Goal: Information Seeking & Learning: Learn about a topic

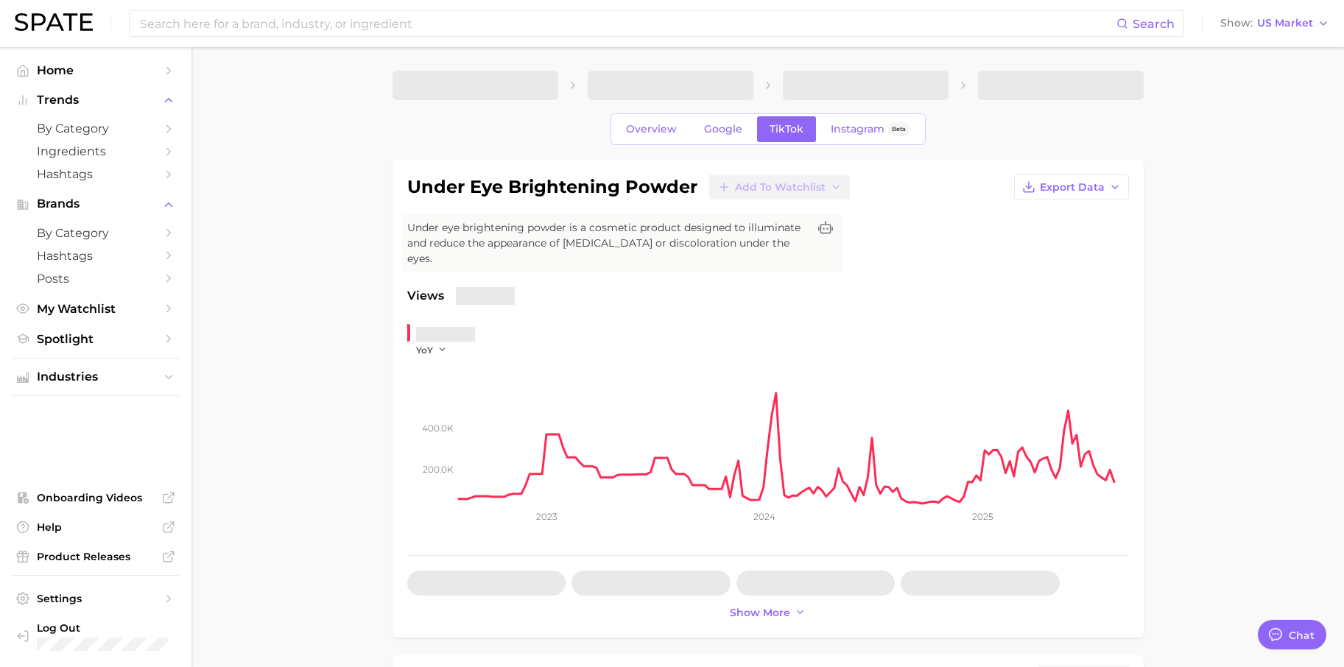
type textarea "x"
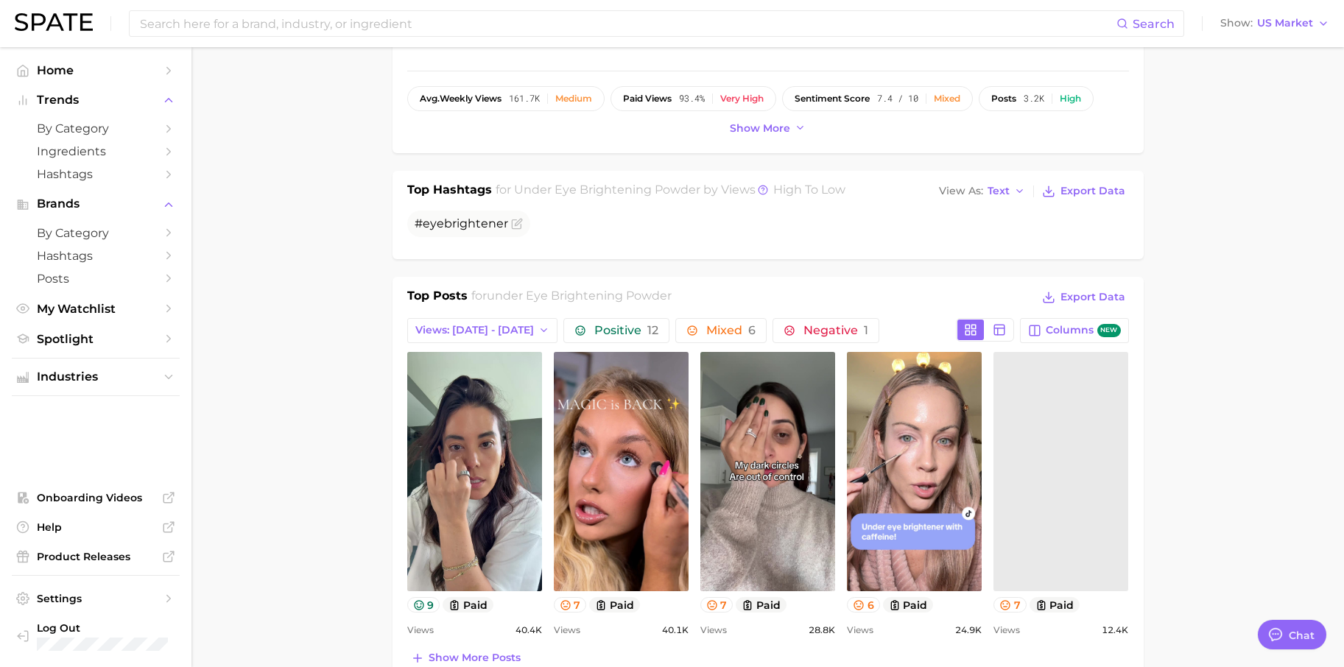
scroll to position [516, 0]
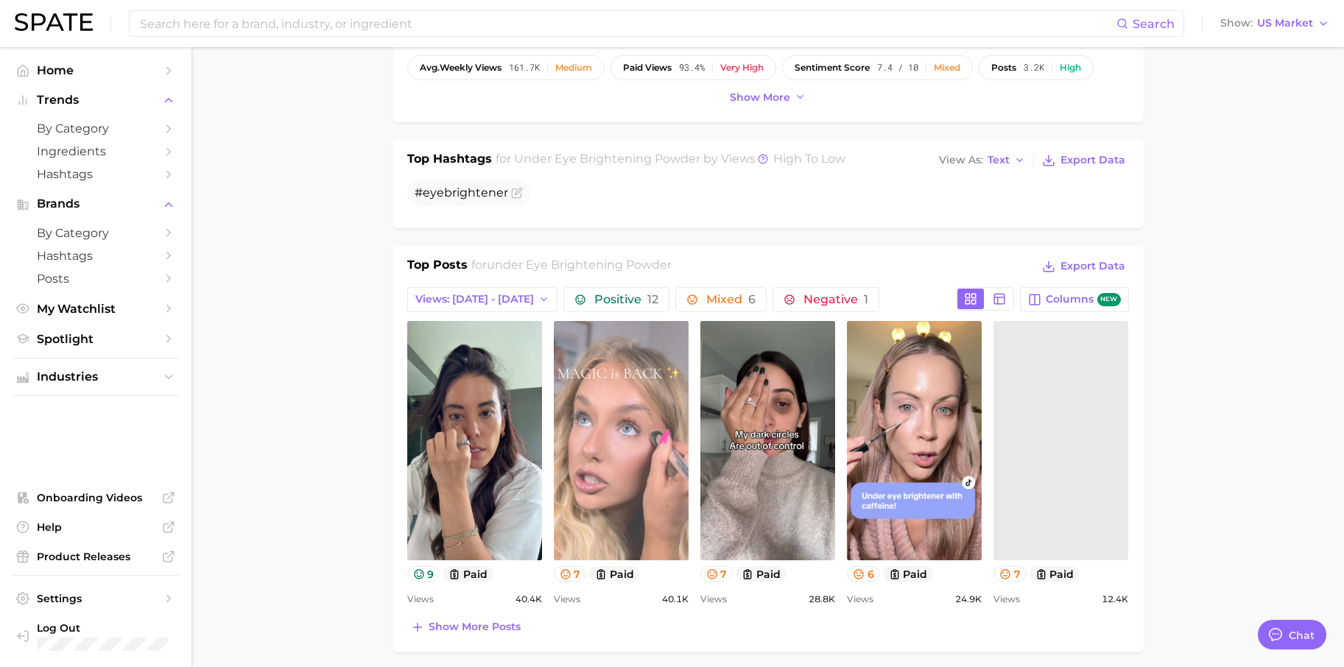
click at [599, 440] on link "view post on TikTok" at bounding box center [621, 440] width 135 height 239
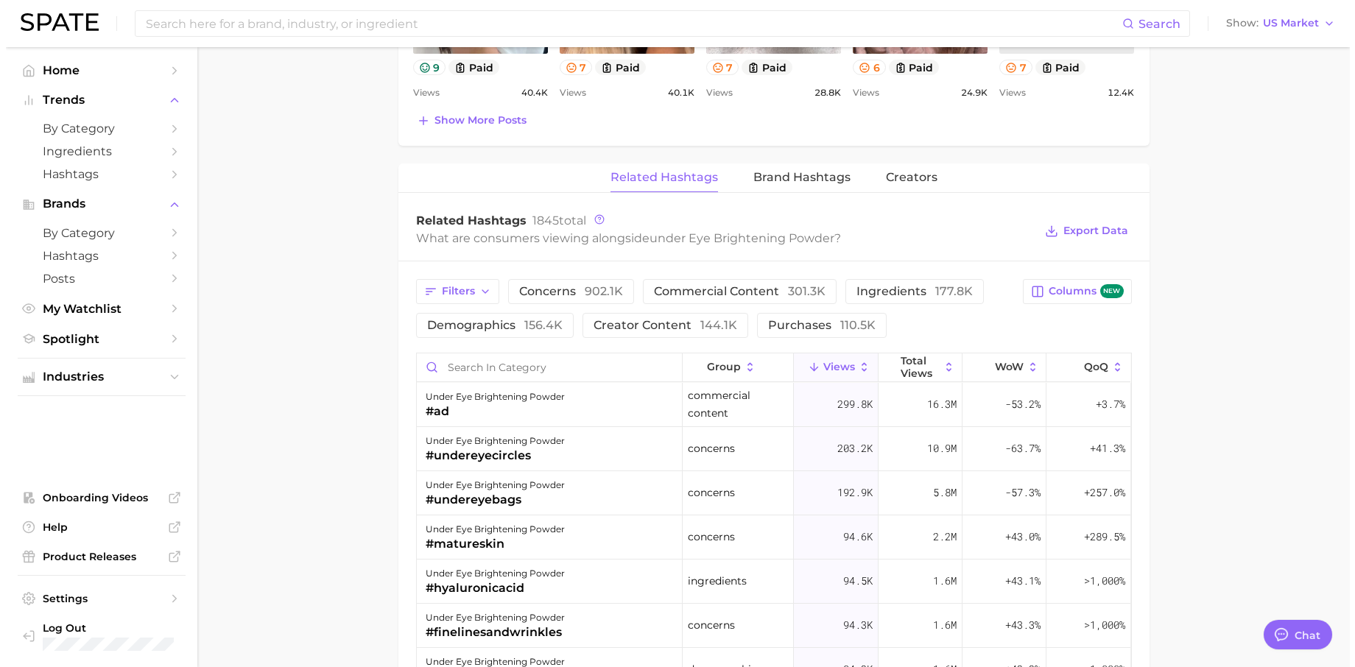
scroll to position [1031, 0]
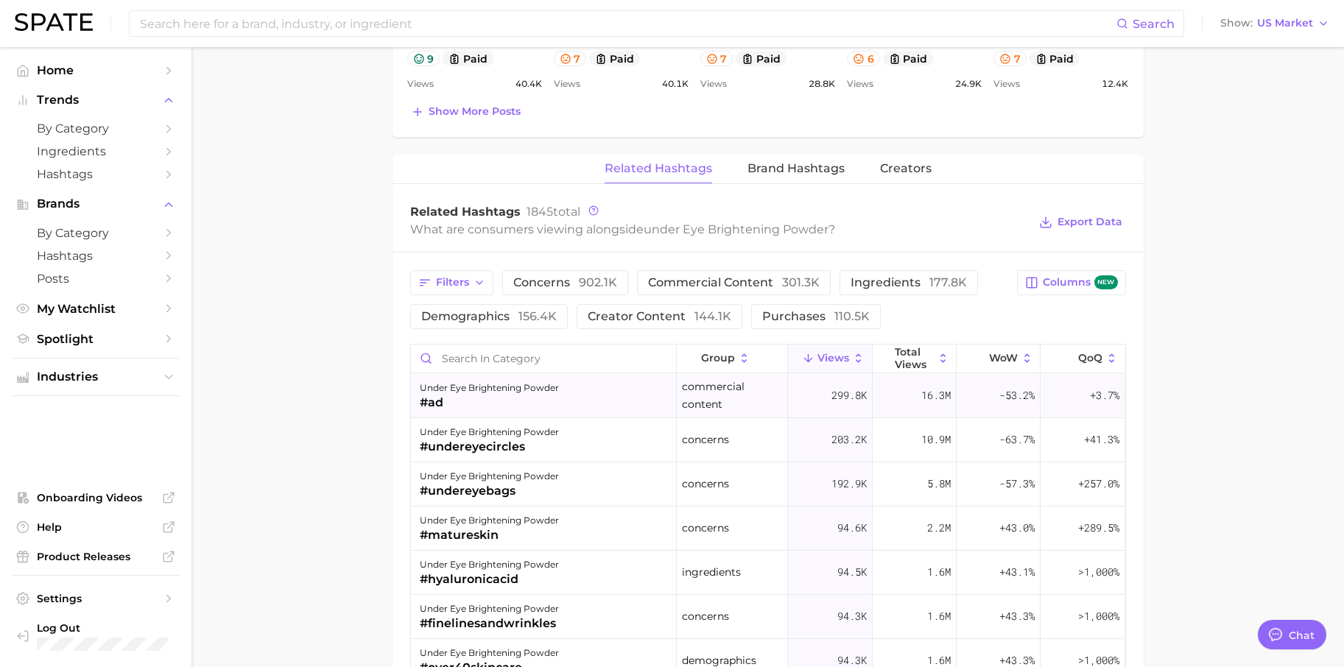
drag, startPoint x: 457, startPoint y: 377, endPoint x: 436, endPoint y: 391, distance: 24.9
click at [436, 394] on div "#ad" at bounding box center [489, 403] width 139 height 18
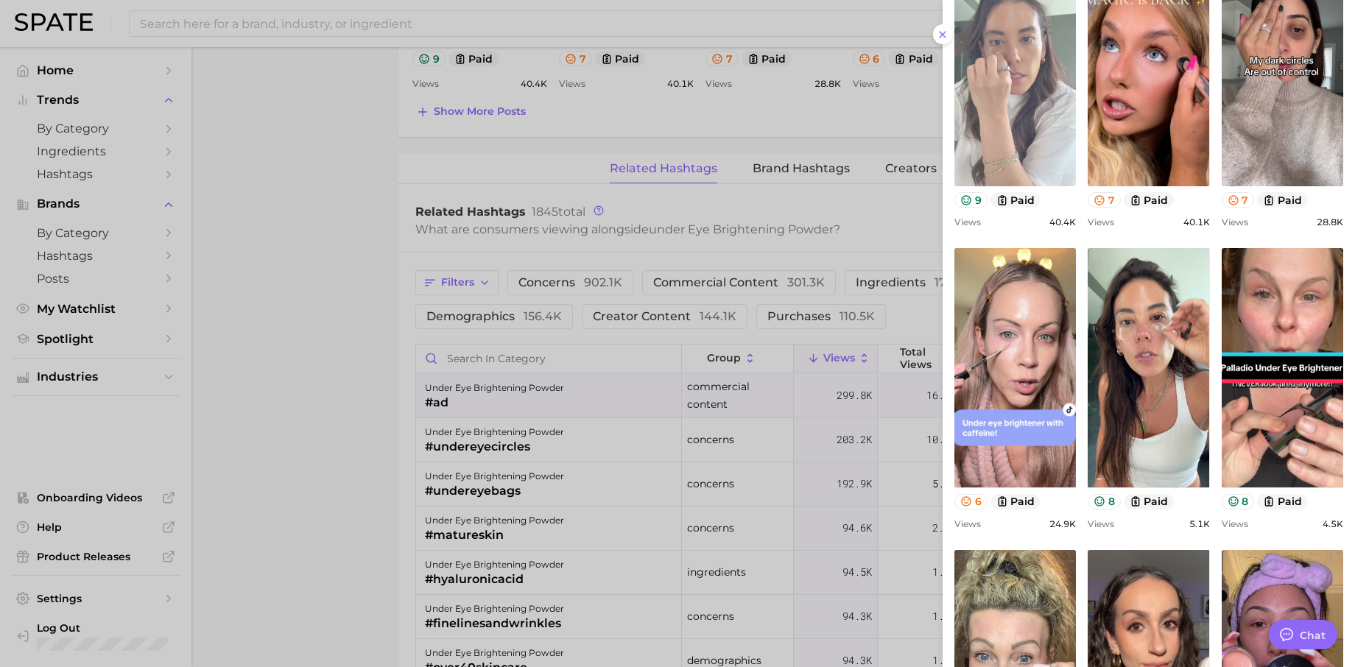
scroll to position [435, 0]
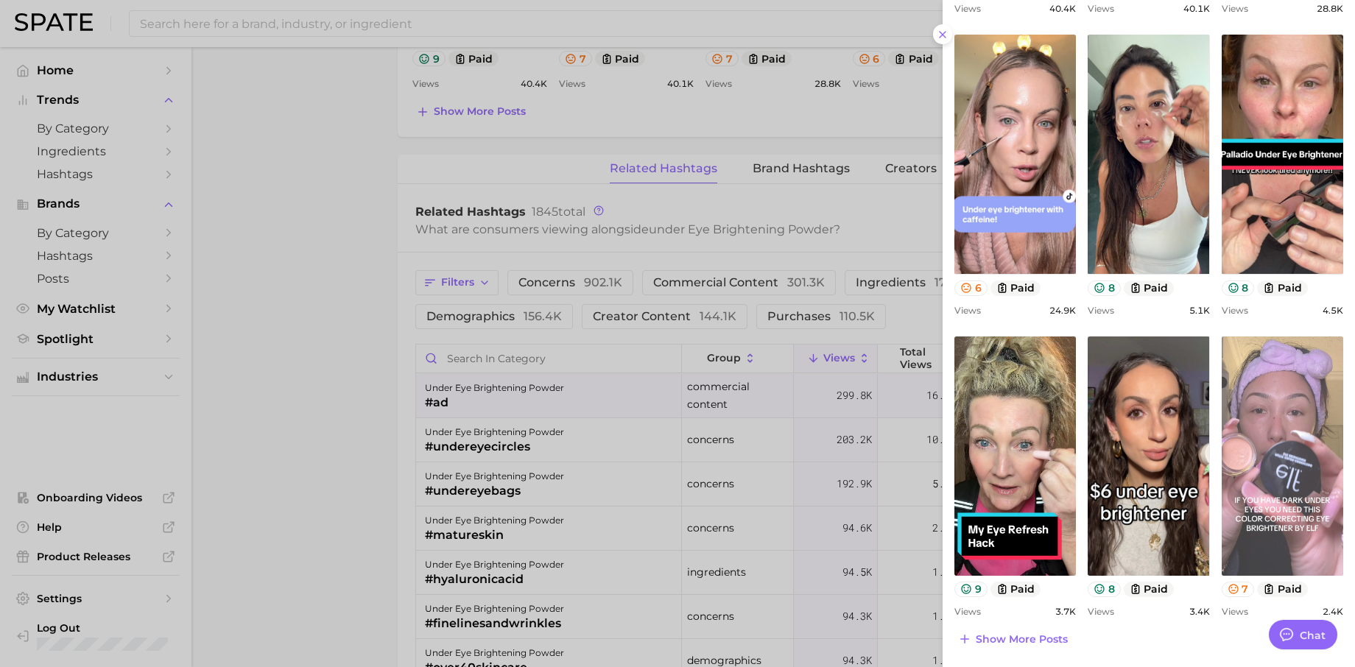
click at [1292, 432] on link "view post on TikTok" at bounding box center [1283, 456] width 122 height 239
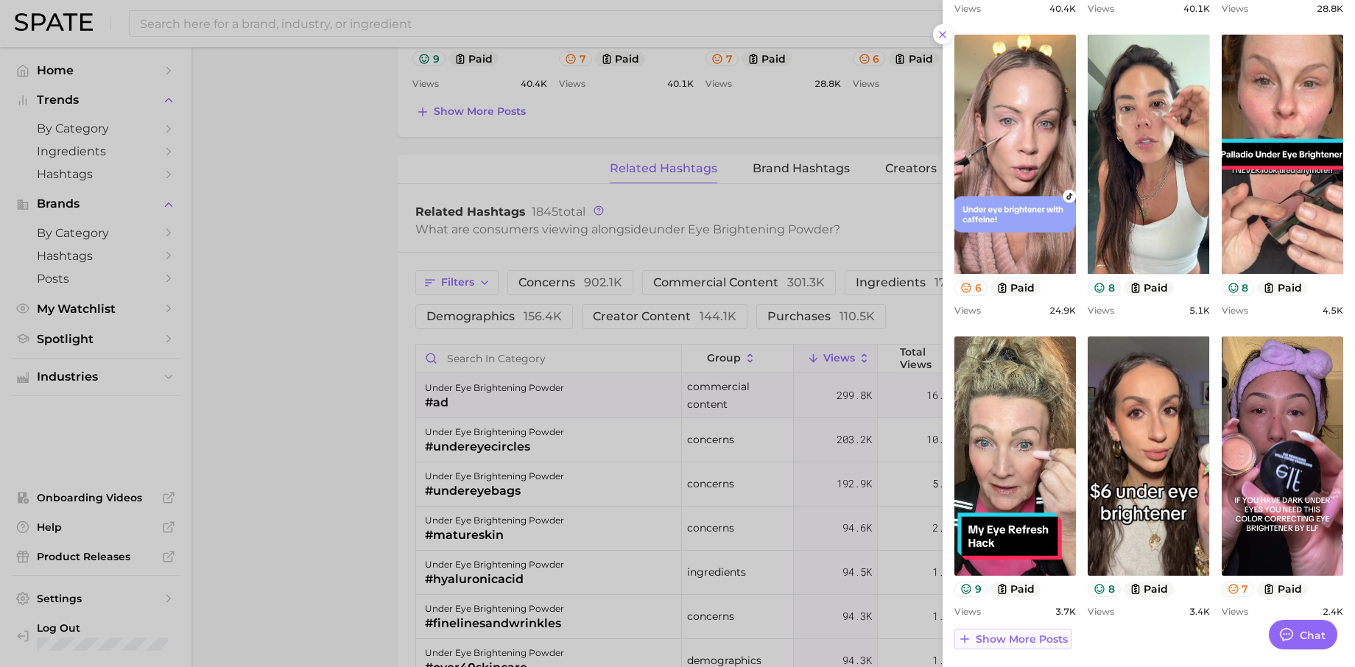
click at [990, 639] on span "Show more posts" at bounding box center [1022, 639] width 92 height 13
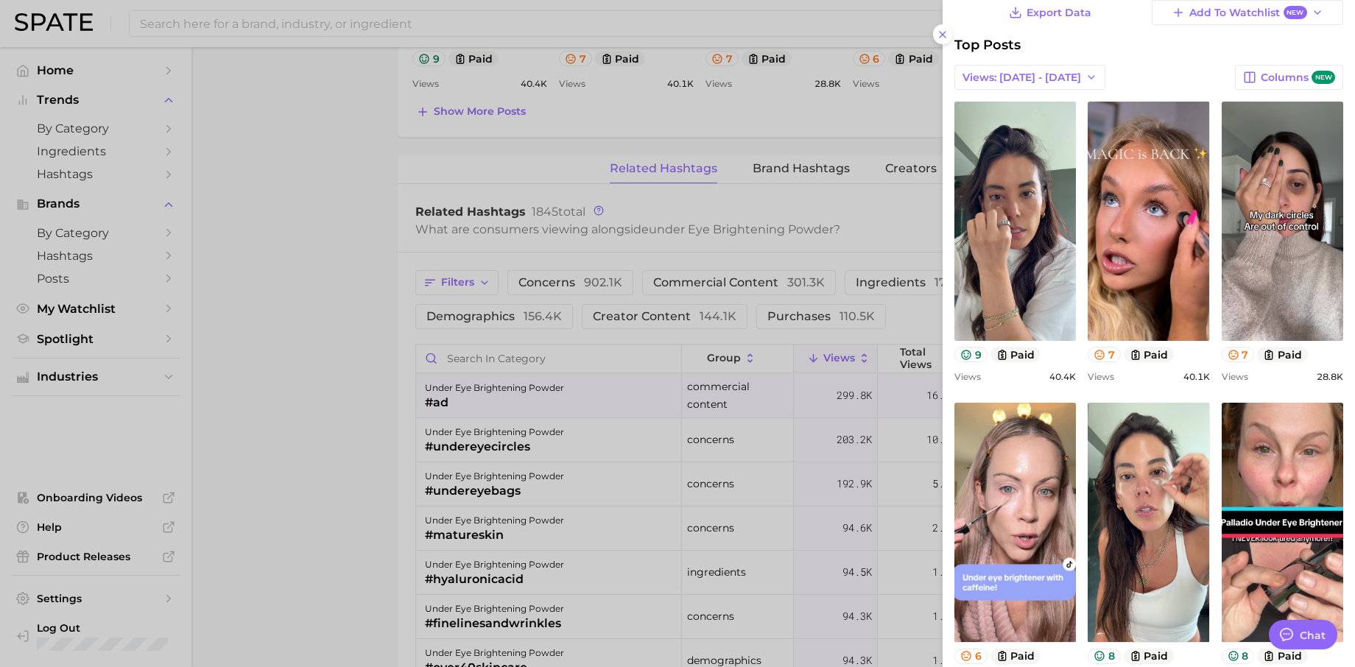
scroll to position [0, 0]
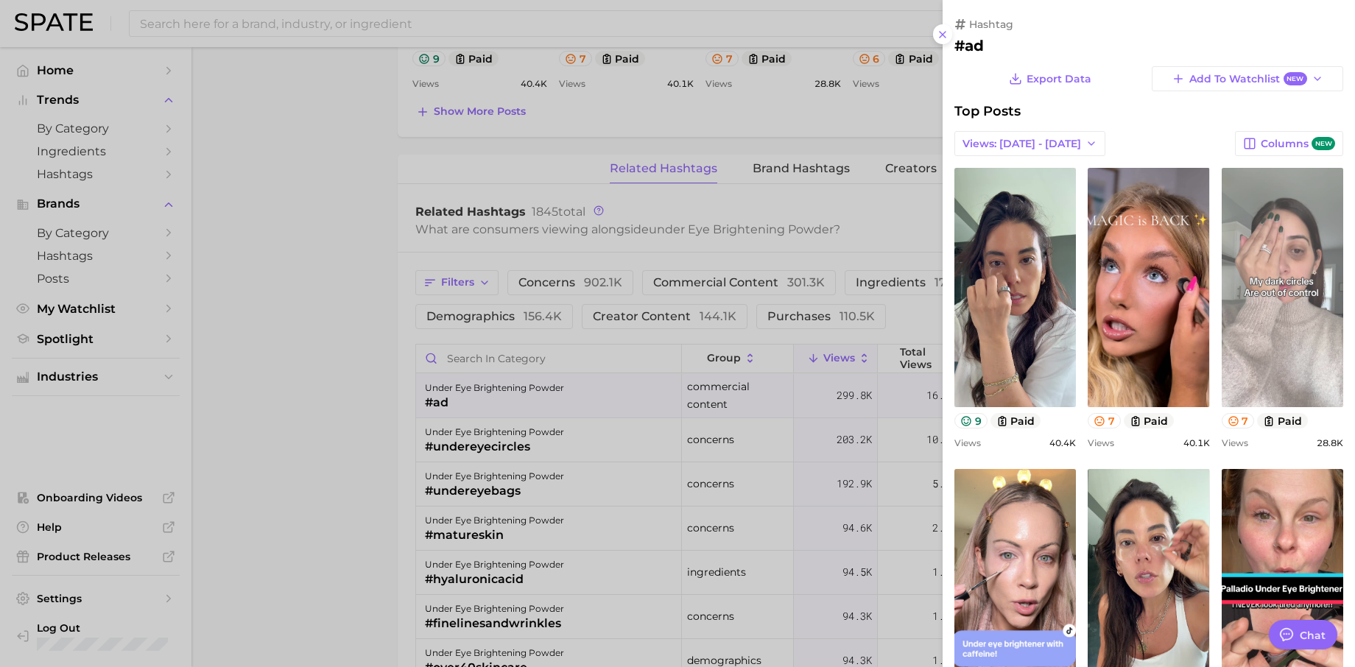
click at [1262, 317] on link "view post on TikTok" at bounding box center [1283, 287] width 122 height 239
